Goal: Use online tool/utility: Use online tool/utility

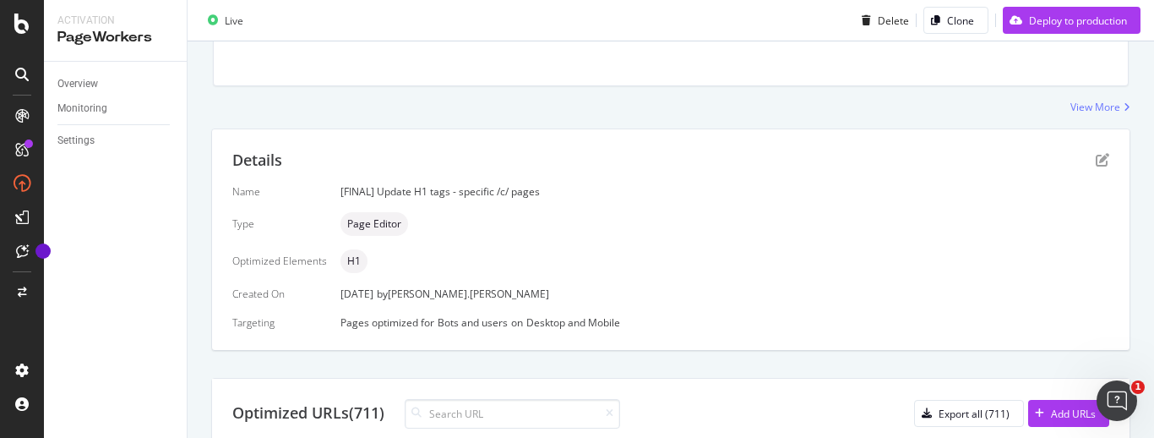
scroll to position [526, 0]
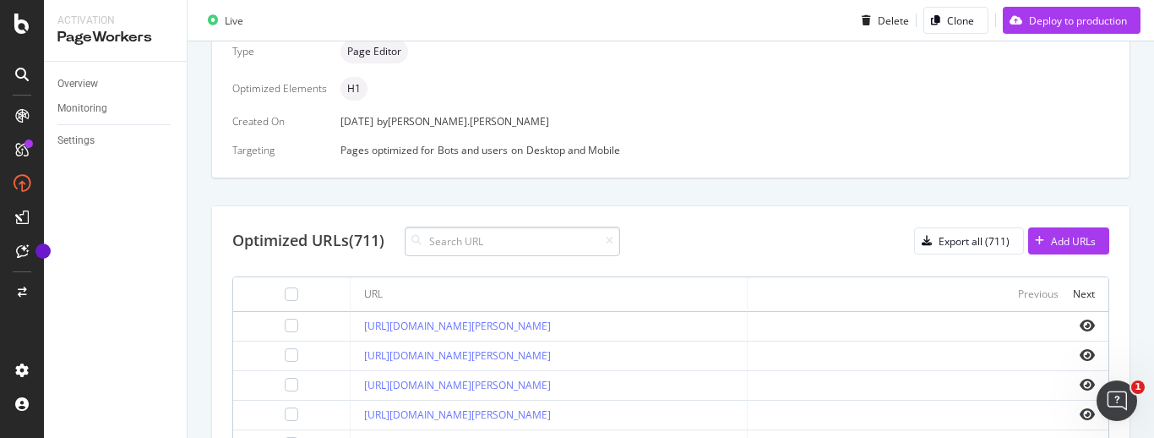
click at [460, 243] on input at bounding box center [512, 241] width 215 height 30
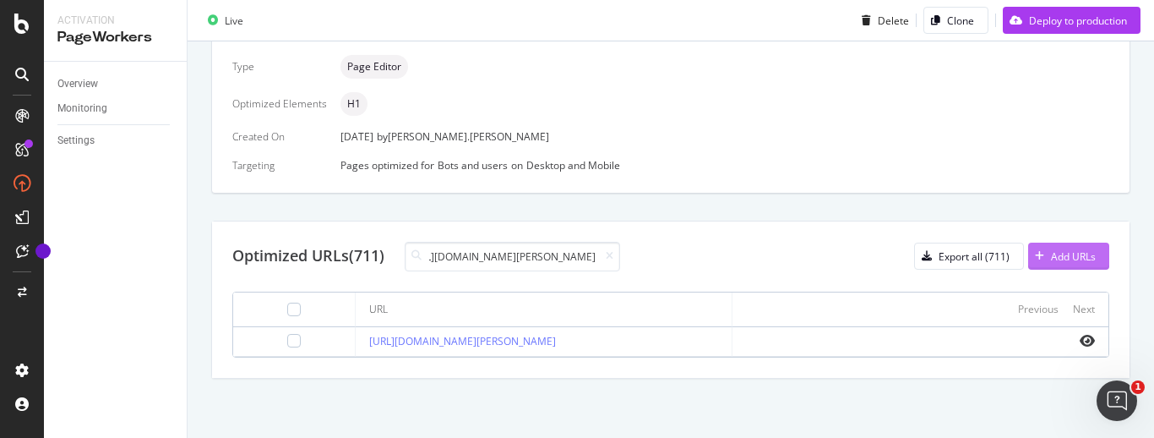
scroll to position [511, 0]
click at [1080, 341] on icon "eye" at bounding box center [1087, 341] width 15 height 14
click at [554, 253] on input "[URL][DOMAIN_NAME][PERSON_NAME]" at bounding box center [512, 257] width 215 height 30
paste input "boys-sleepwear-sleep"
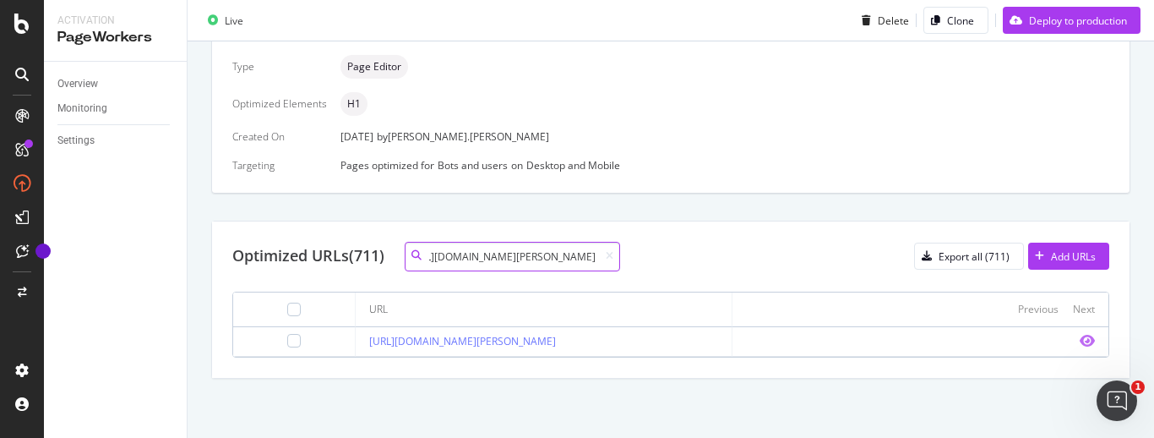
type input "[URL][DOMAIN_NAME][PERSON_NAME]"
click at [1080, 339] on icon "eye" at bounding box center [1087, 341] width 15 height 14
click at [612, 260] on icon at bounding box center [610, 256] width 8 height 10
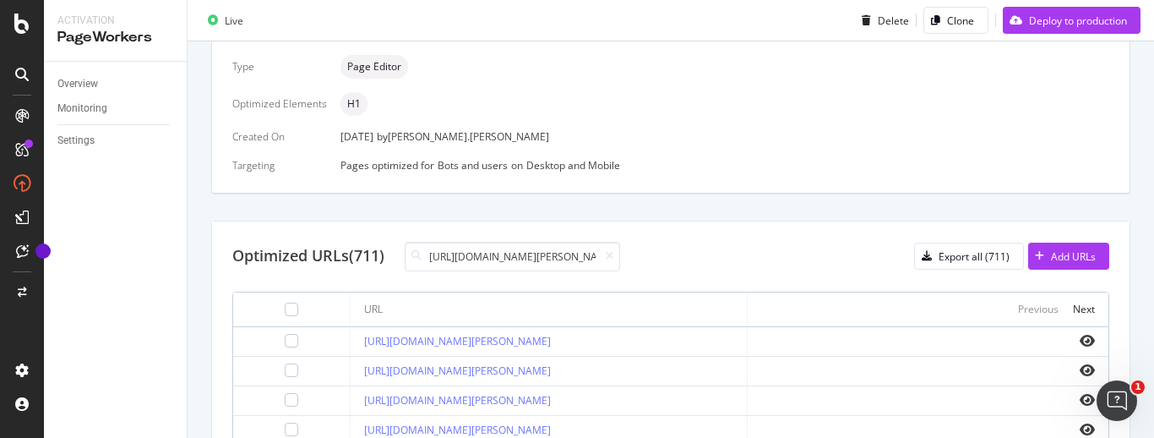
scroll to position [0, 161]
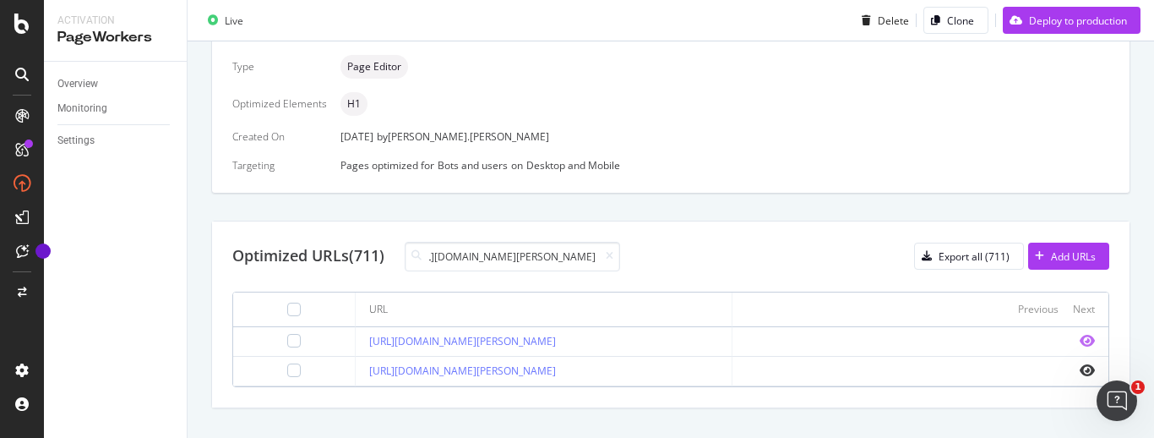
type input "[URL][DOMAIN_NAME][PERSON_NAME]"
click at [1080, 341] on icon "eye" at bounding box center [1087, 341] width 15 height 14
click at [613, 255] on icon at bounding box center [610, 256] width 8 height 10
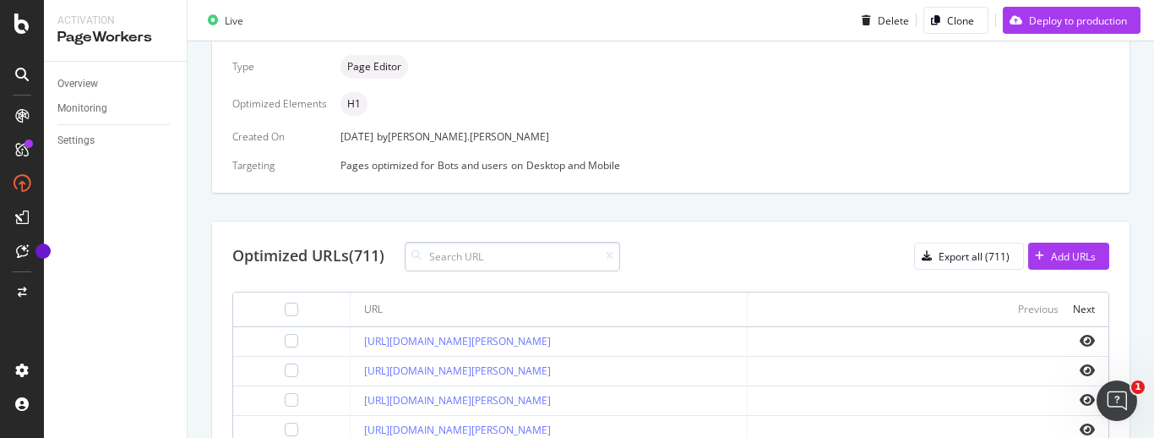
click at [487, 259] on input at bounding box center [512, 257] width 215 height 30
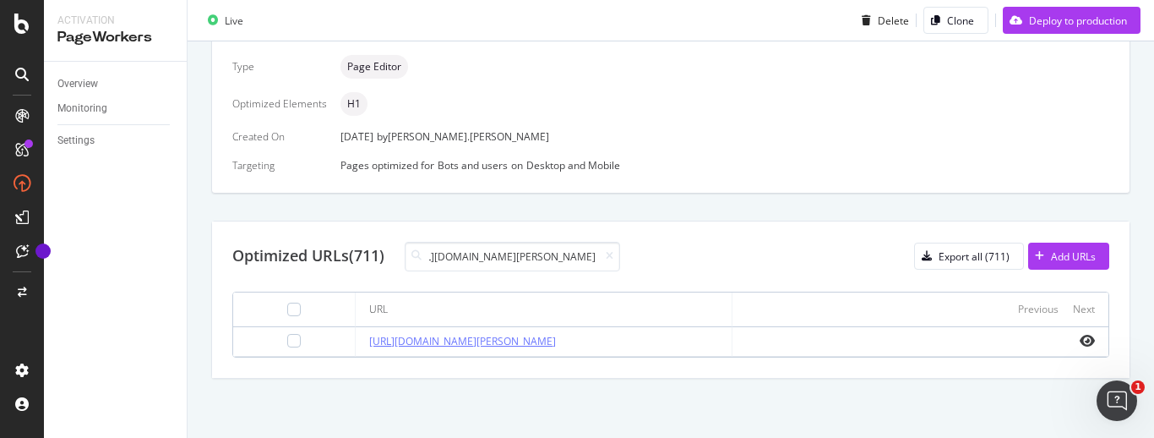
type input "[URL][DOMAIN_NAME][PERSON_NAME]"
click at [1080, 345] on icon "eye" at bounding box center [1087, 341] width 15 height 14
click at [612, 251] on icon at bounding box center [610, 256] width 8 height 10
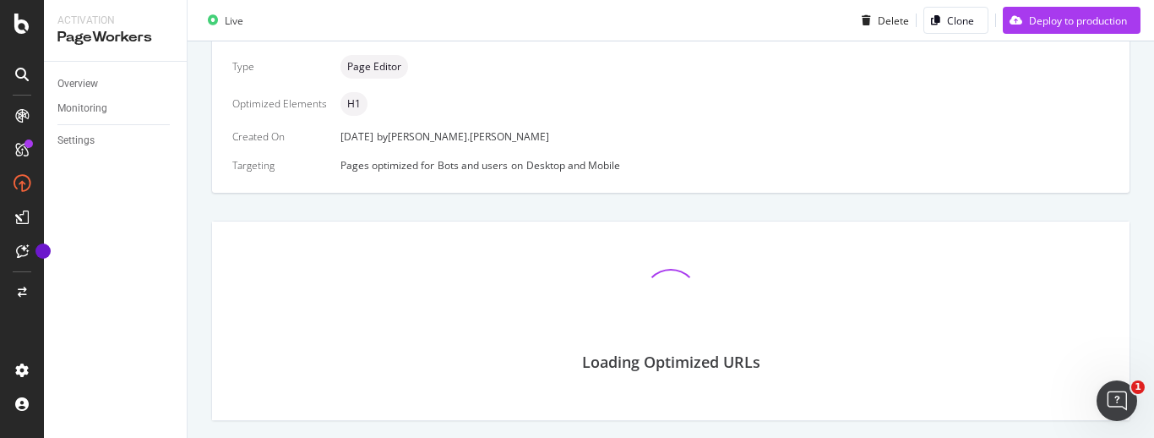
click at [560, 264] on div "Loading Optimized URLs" at bounding box center [670, 308] width 877 height 132
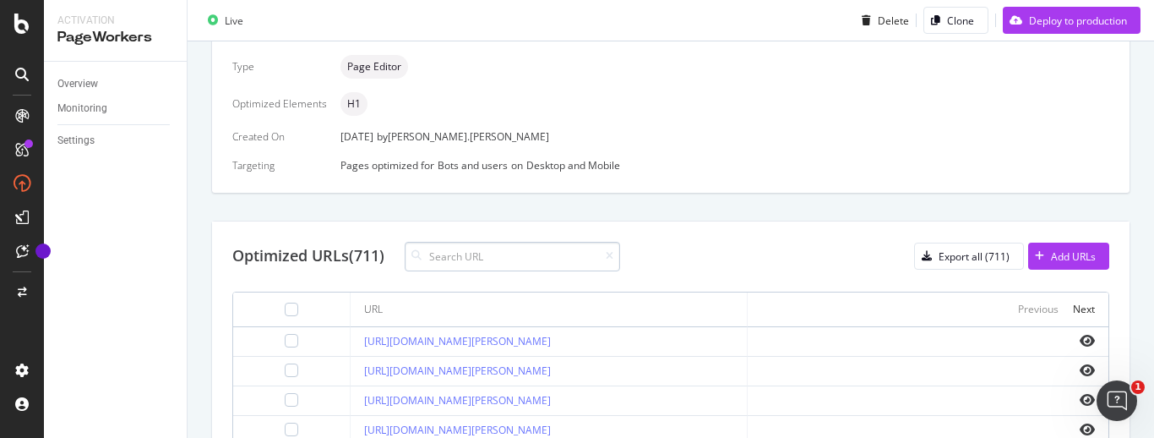
click at [534, 262] on input at bounding box center [512, 257] width 215 height 30
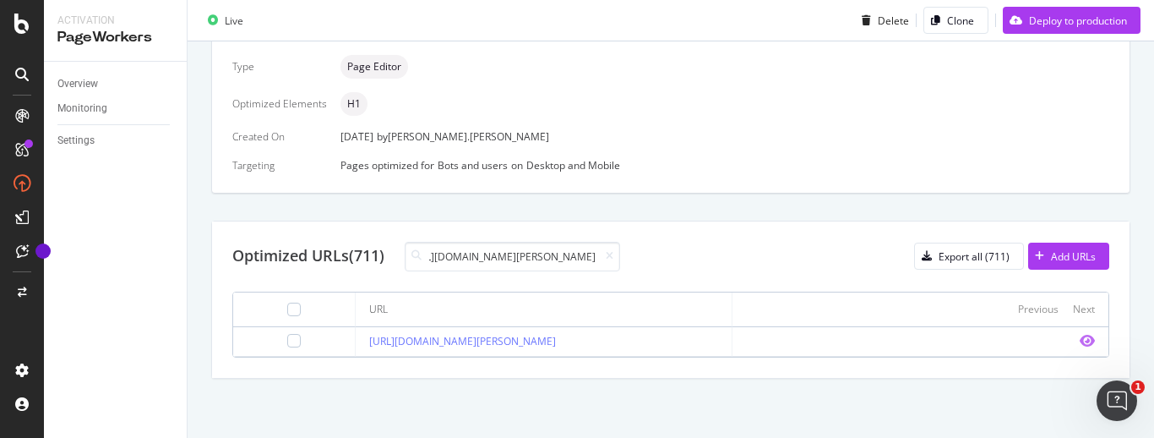
type input "[URL][DOMAIN_NAME][PERSON_NAME]"
click at [1080, 338] on icon "eye" at bounding box center [1087, 341] width 15 height 14
click at [613, 255] on icon at bounding box center [610, 256] width 8 height 10
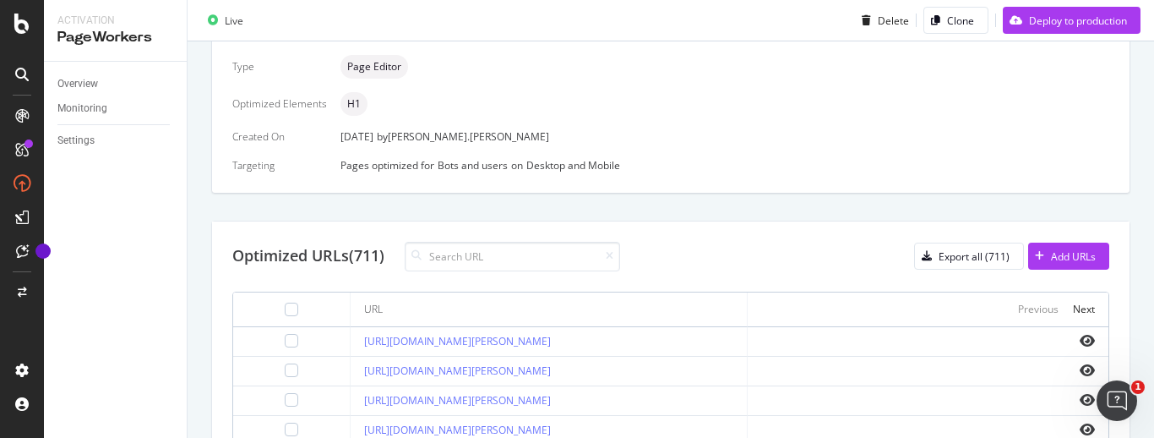
click at [551, 254] on input at bounding box center [512, 257] width 215 height 30
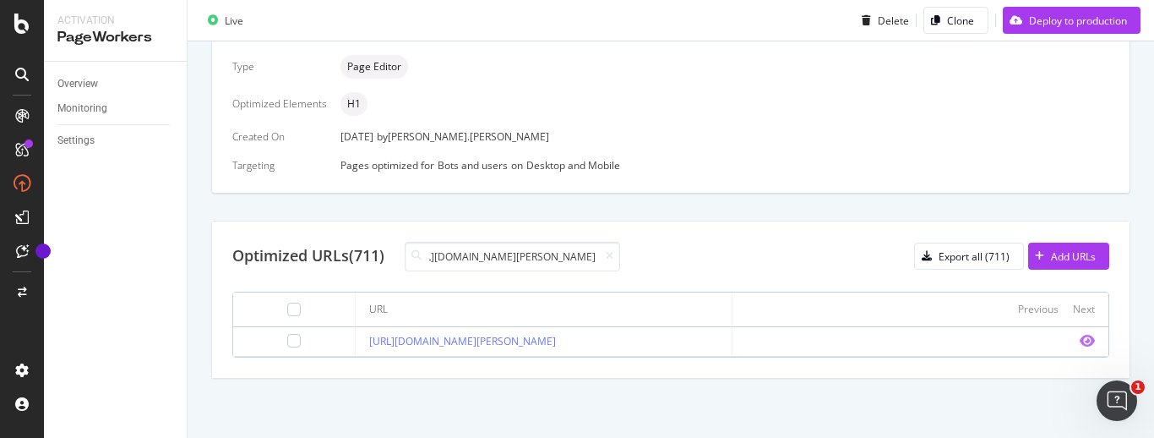
type input "[URL][DOMAIN_NAME][PERSON_NAME]"
click at [1080, 343] on icon "eye" at bounding box center [1087, 341] width 15 height 14
click at [612, 254] on icon at bounding box center [610, 256] width 8 height 10
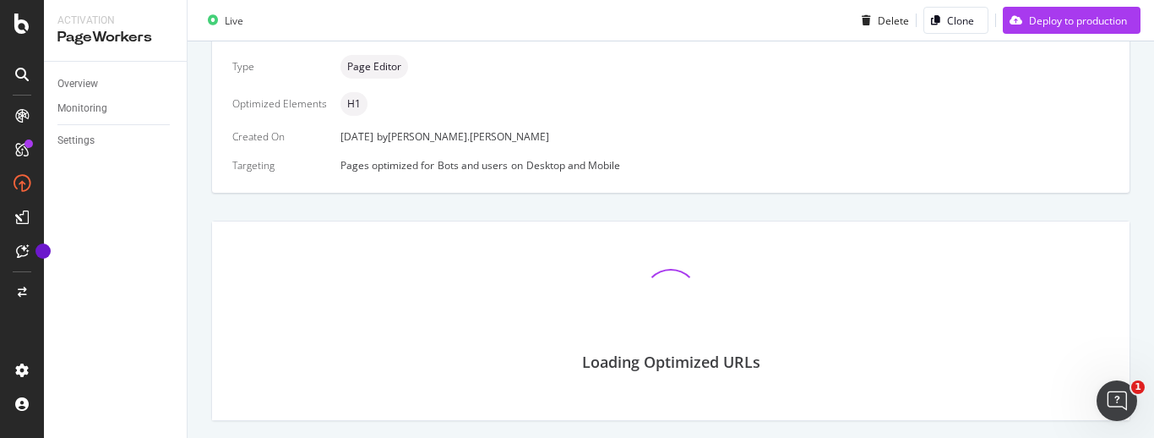
click at [549, 250] on div "Loading Optimized URLs" at bounding box center [670, 308] width 877 height 132
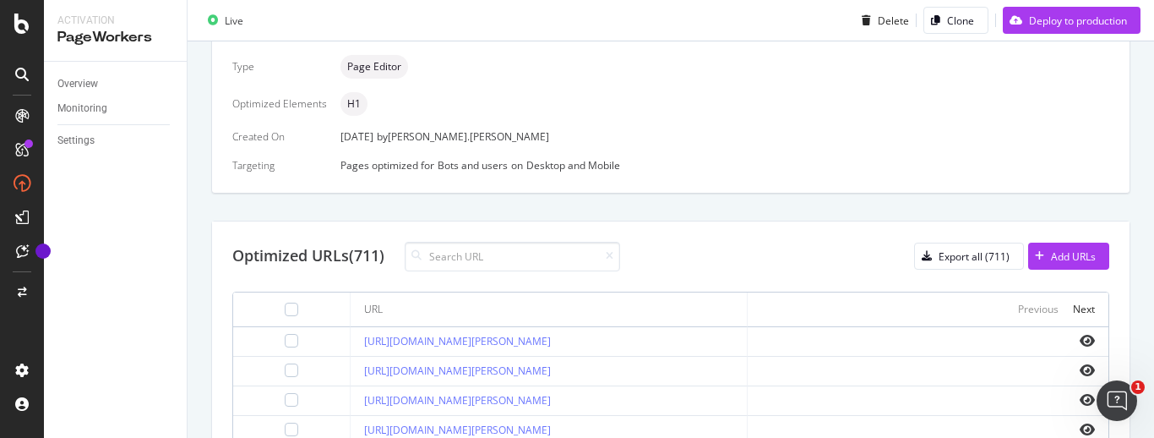
click at [549, 250] on input at bounding box center [512, 257] width 215 height 30
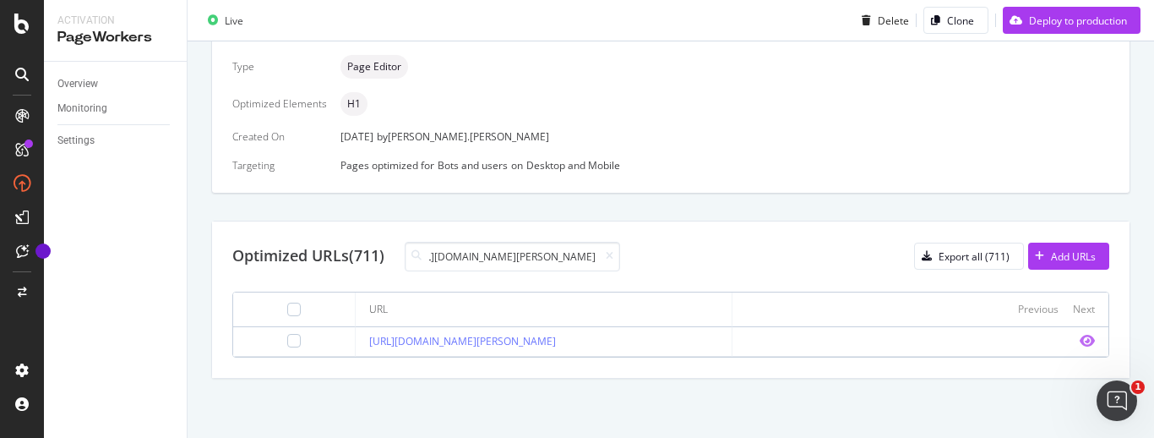
type input "[URL][DOMAIN_NAME][PERSON_NAME]"
click at [1080, 336] on icon "eye" at bounding box center [1087, 341] width 15 height 14
click at [613, 257] on icon at bounding box center [610, 256] width 8 height 10
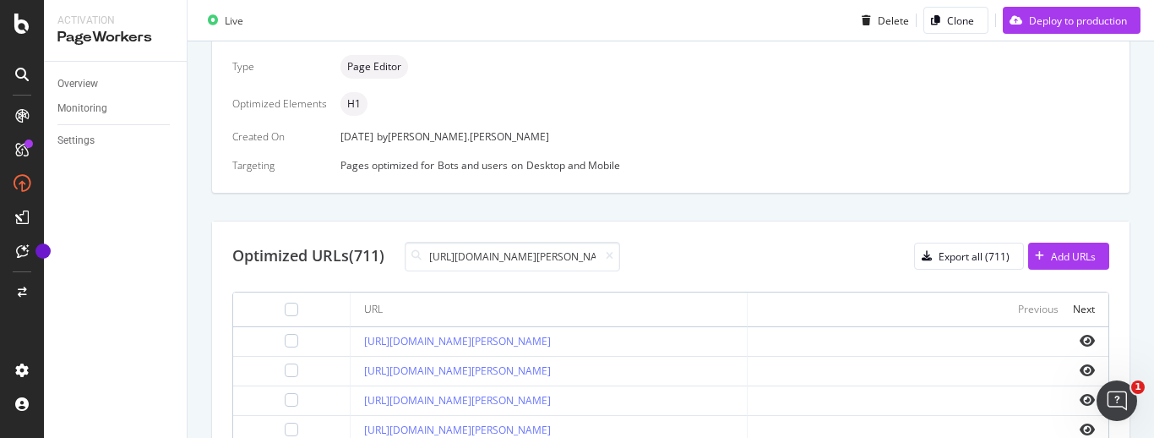
scroll to position [0, 186]
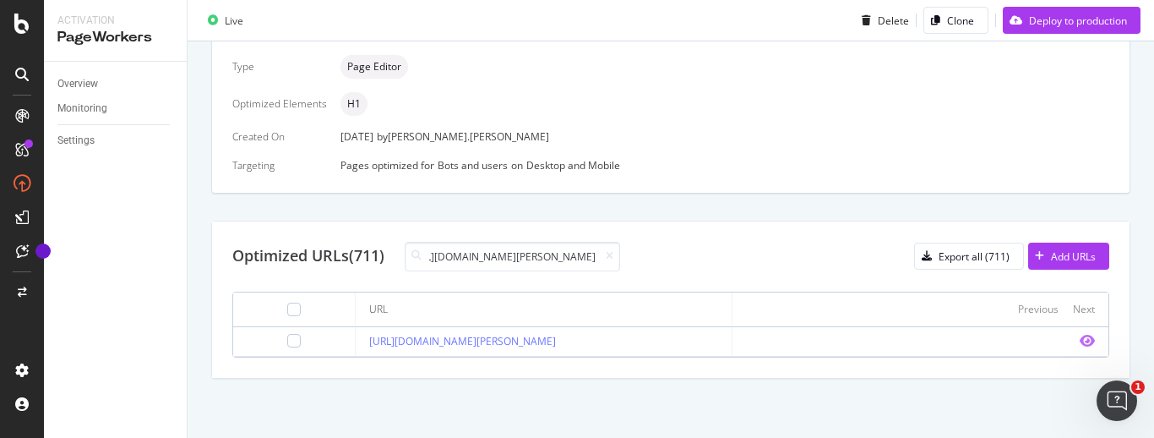
type input "[URL][DOMAIN_NAME][PERSON_NAME]"
click at [1080, 339] on icon "eye" at bounding box center [1087, 341] width 15 height 14
click at [613, 258] on icon at bounding box center [610, 256] width 8 height 10
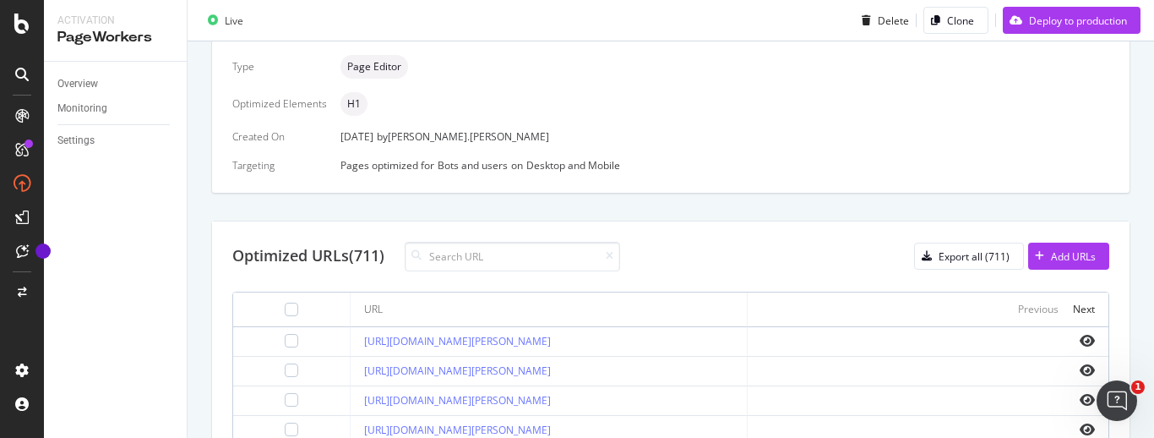
click at [555, 258] on input at bounding box center [512, 257] width 215 height 30
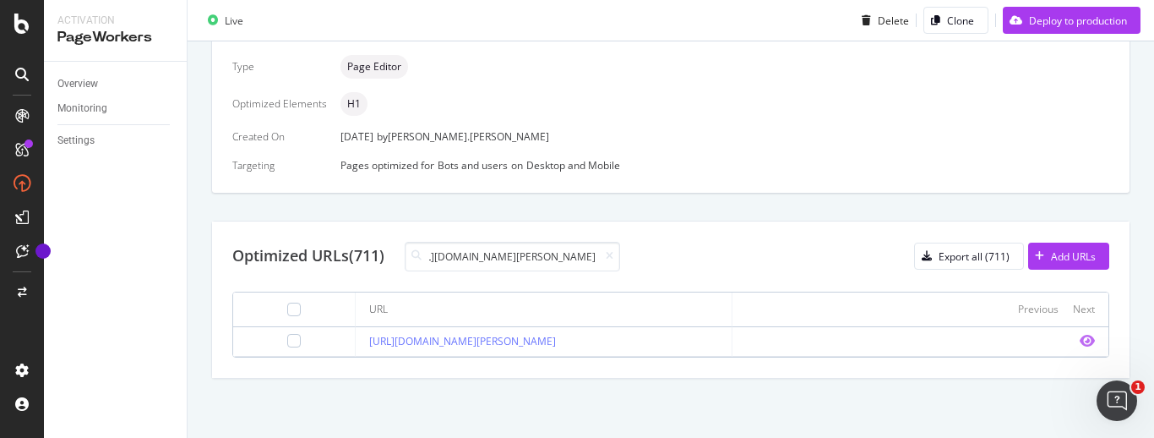
type input "[URL][DOMAIN_NAME][PERSON_NAME]"
click at [1080, 343] on icon "eye" at bounding box center [1087, 341] width 15 height 14
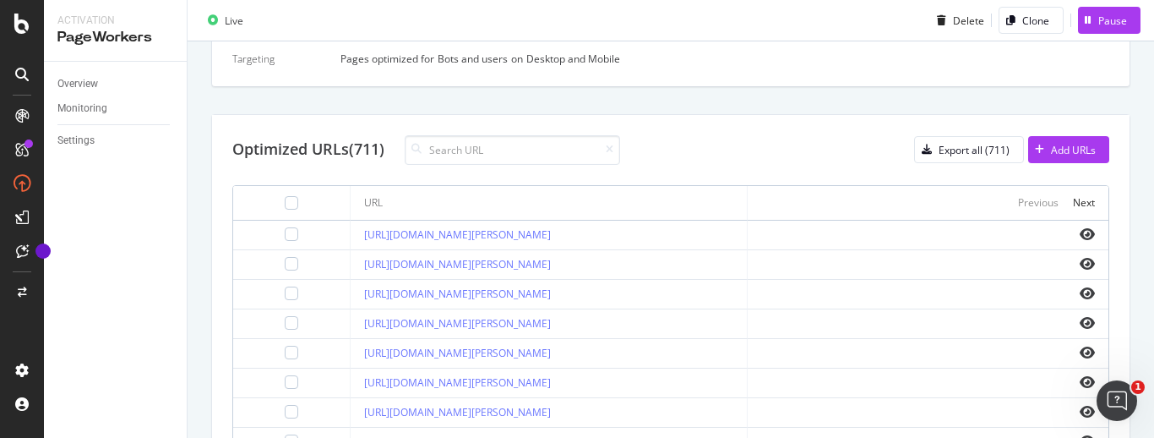
scroll to position [405, 0]
